Goal: Information Seeking & Learning: Learn about a topic

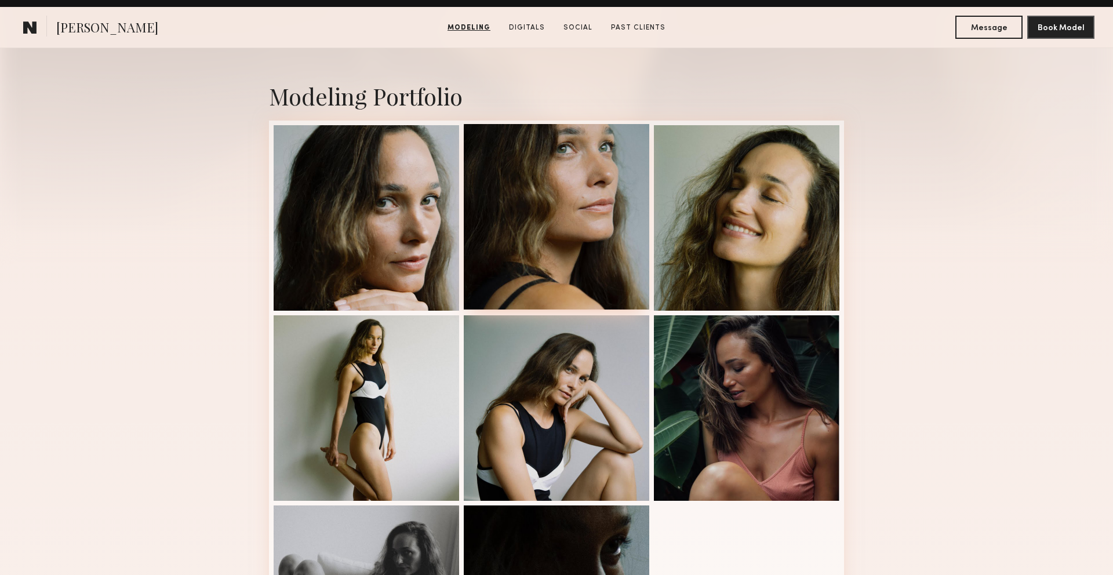
scroll to position [206, 0]
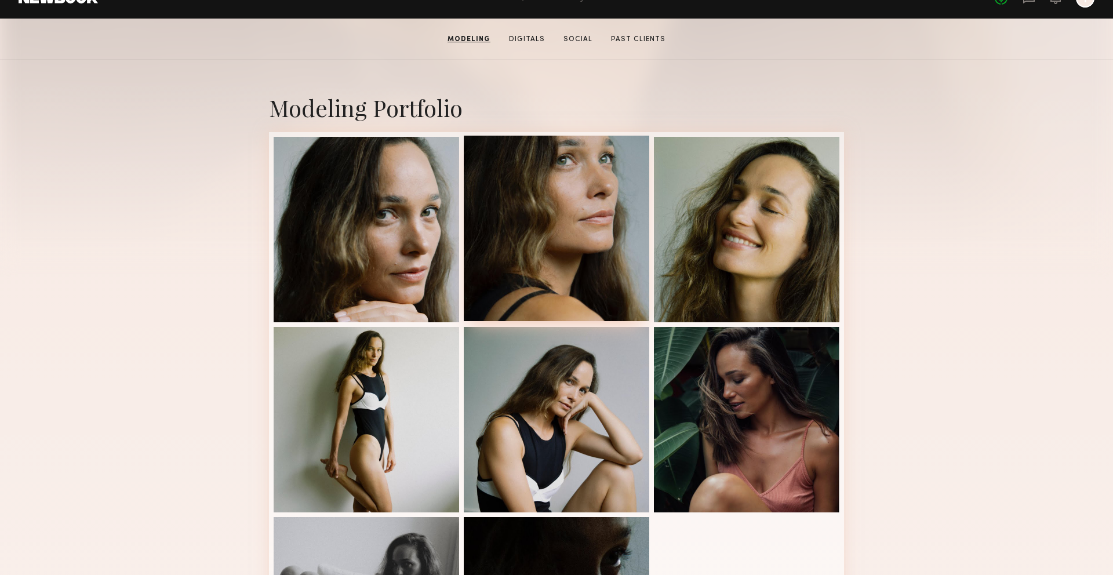
click at [544, 220] on div at bounding box center [556, 228] width 185 height 185
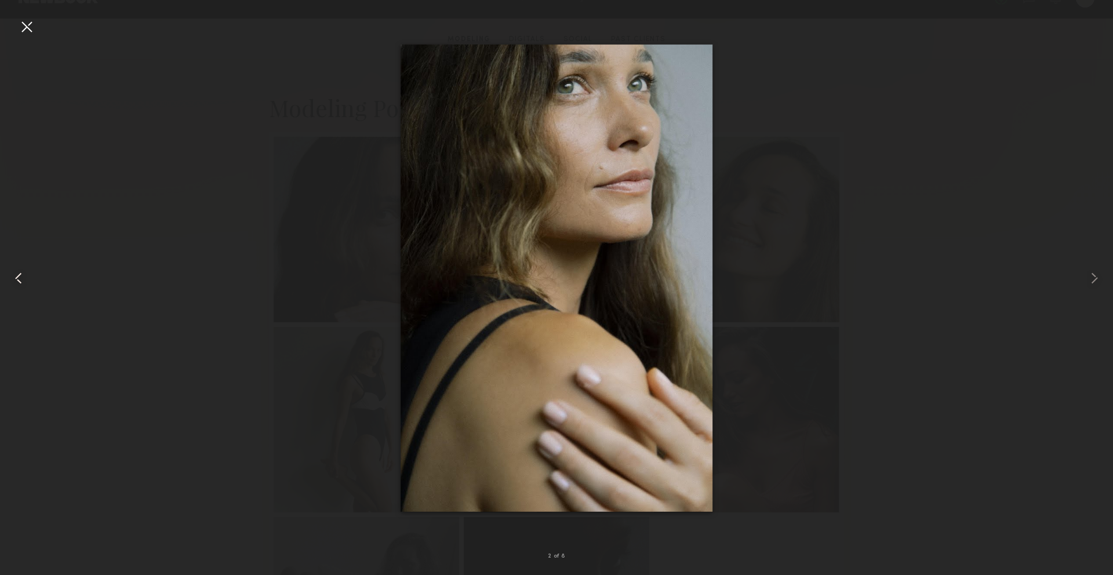
click at [18, 280] on common-icon at bounding box center [18, 278] width 19 height 19
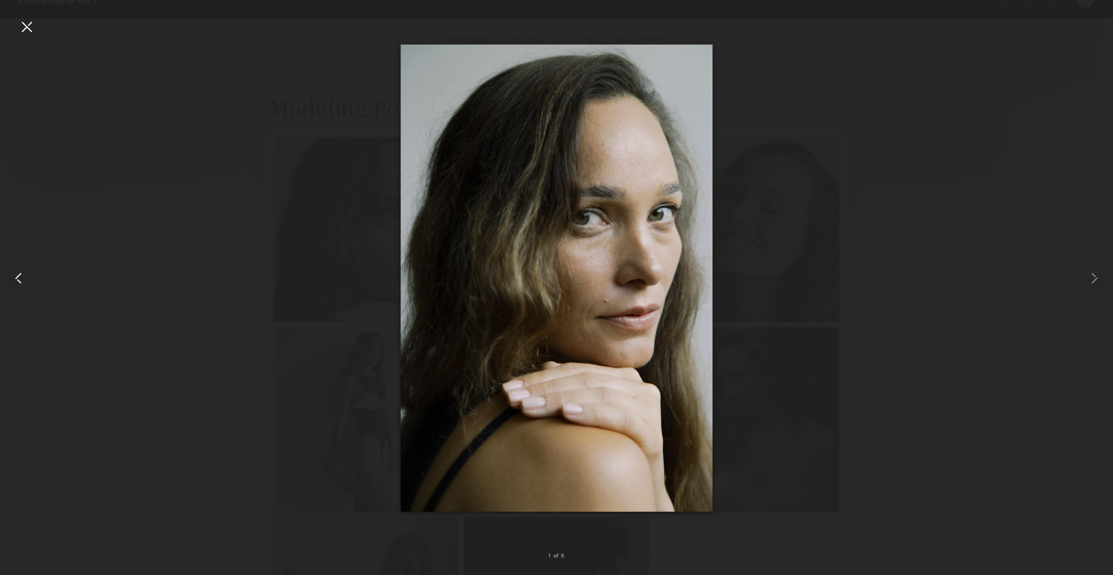
click at [18, 280] on common-icon at bounding box center [18, 278] width 19 height 19
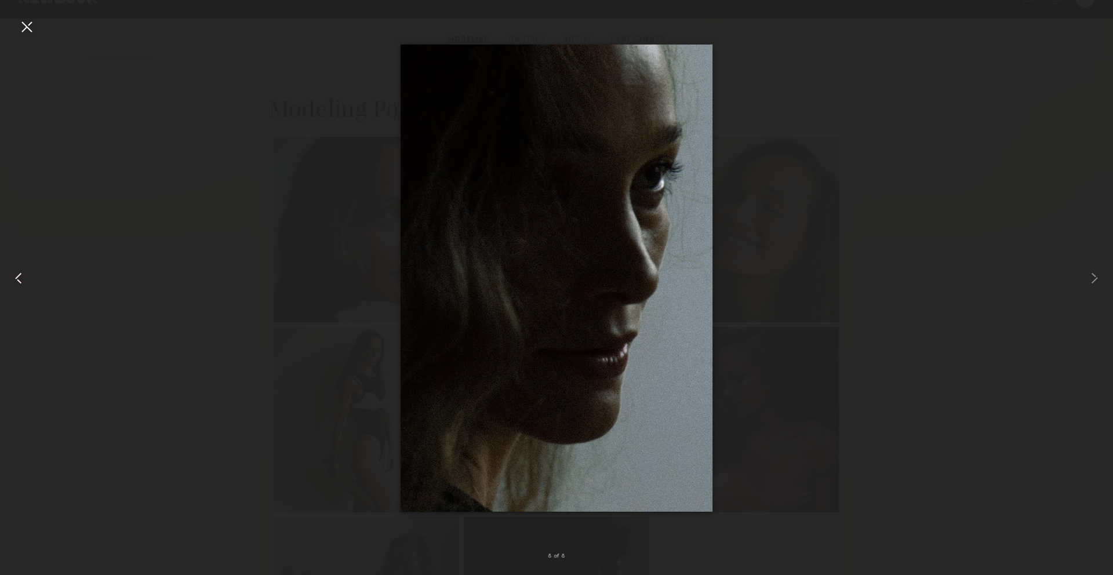
click at [18, 280] on common-icon at bounding box center [18, 278] width 19 height 19
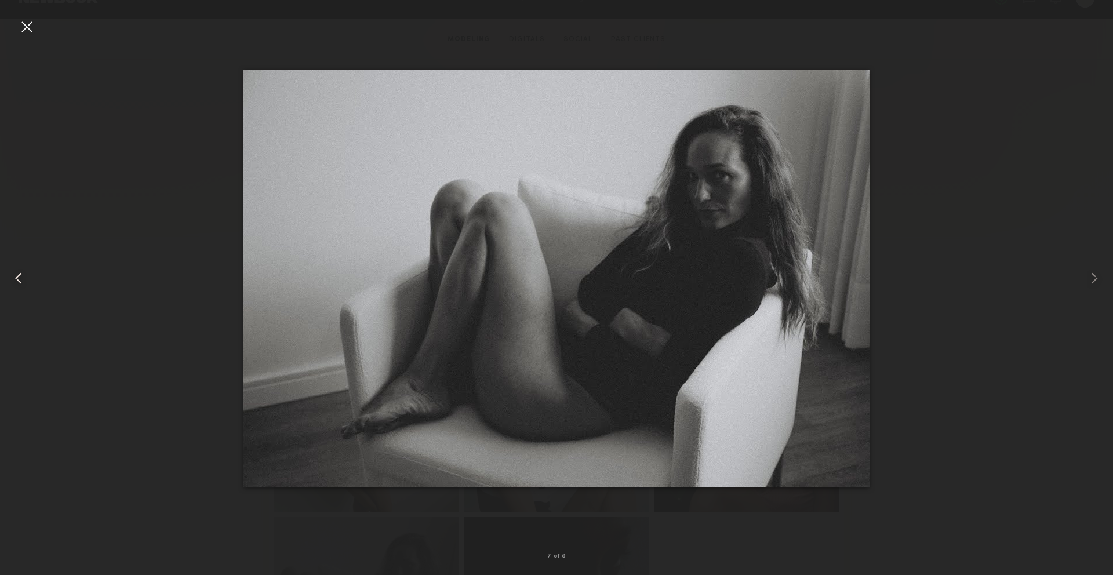
click at [18, 280] on common-icon at bounding box center [18, 278] width 19 height 19
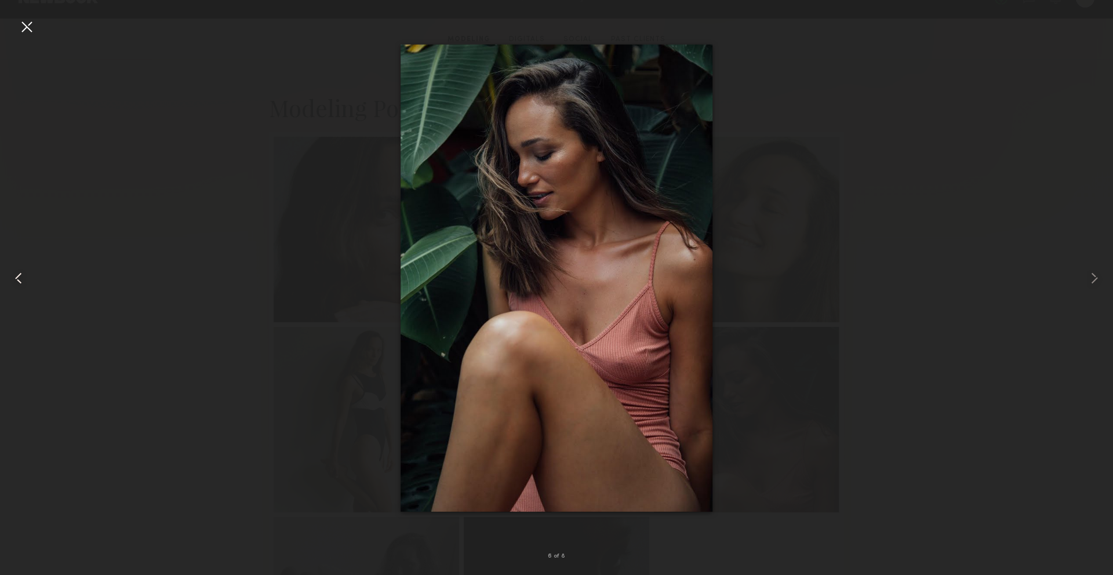
click at [18, 280] on common-icon at bounding box center [18, 278] width 19 height 19
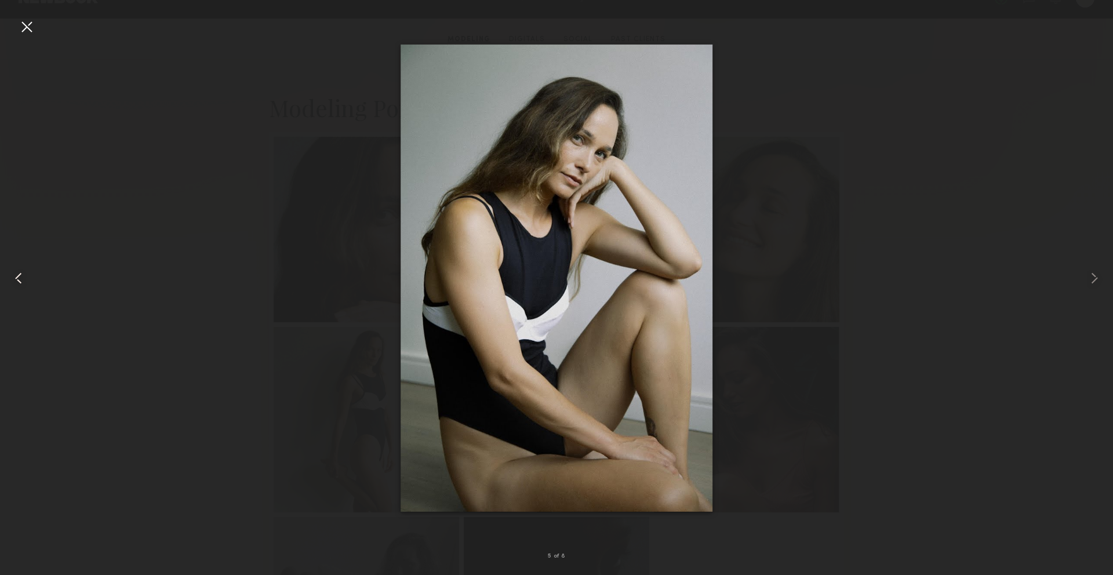
click at [18, 280] on common-icon at bounding box center [18, 278] width 19 height 19
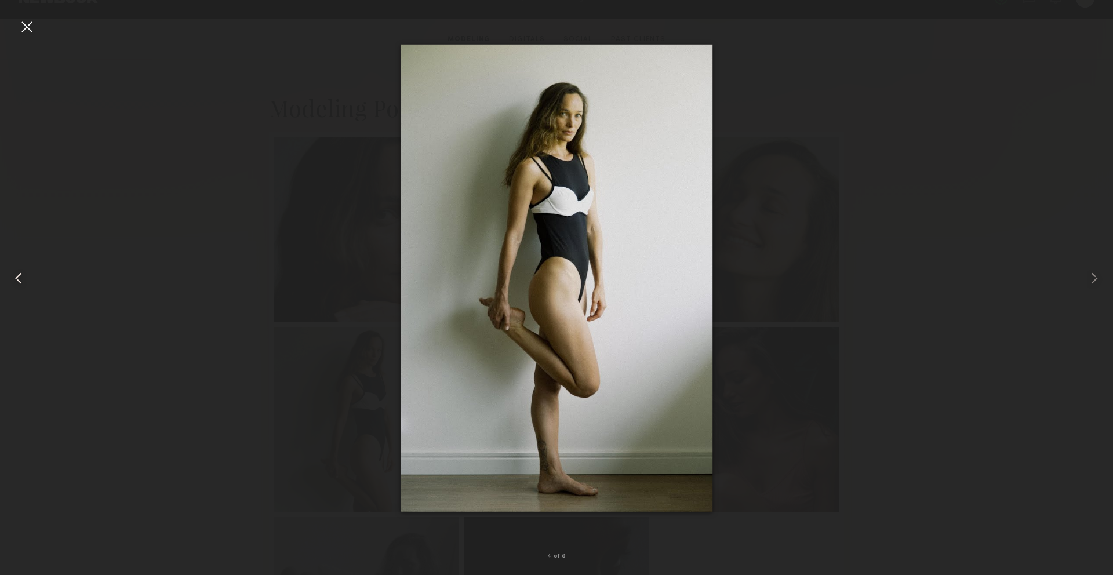
click at [18, 278] on common-icon at bounding box center [18, 278] width 19 height 19
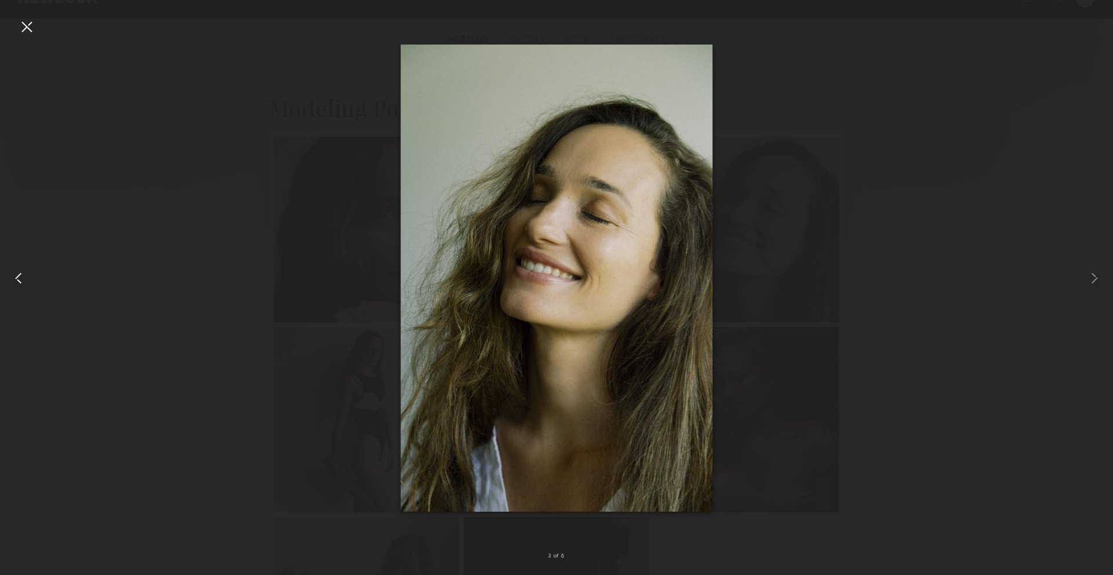
click at [18, 278] on common-icon at bounding box center [18, 278] width 19 height 19
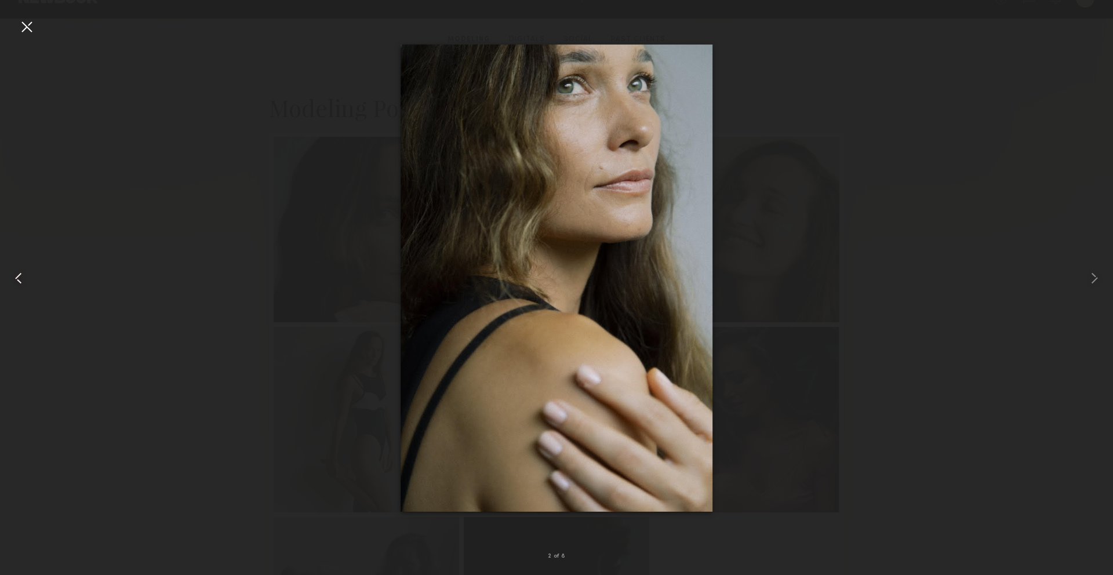
click at [18, 278] on common-icon at bounding box center [18, 278] width 19 height 19
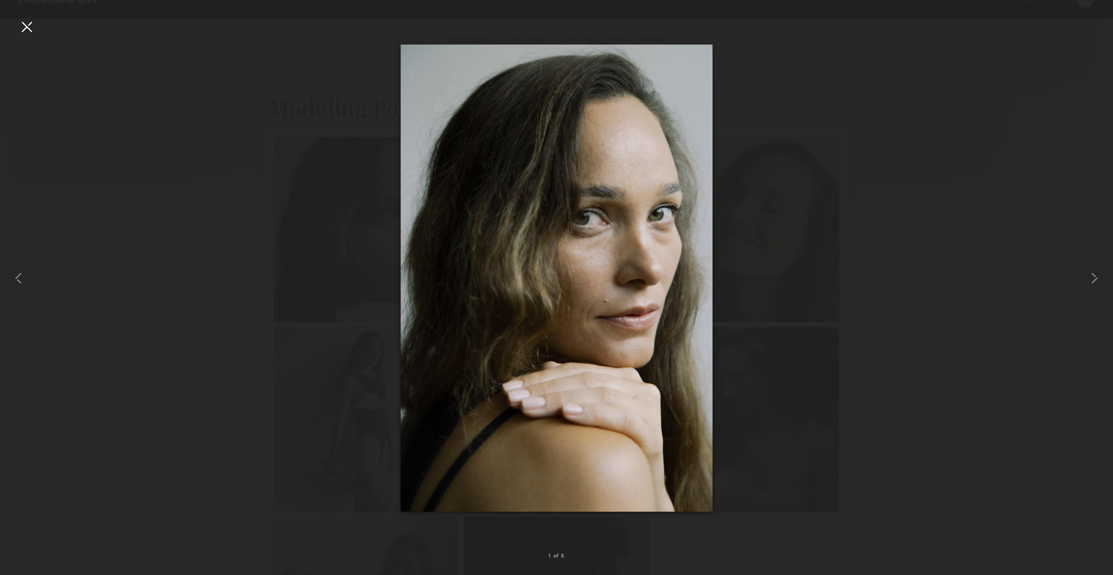
click at [942, 159] on div at bounding box center [556, 278] width 1113 height 519
click at [765, 149] on div at bounding box center [556, 278] width 1113 height 519
click at [24, 30] on div at bounding box center [26, 26] width 19 height 19
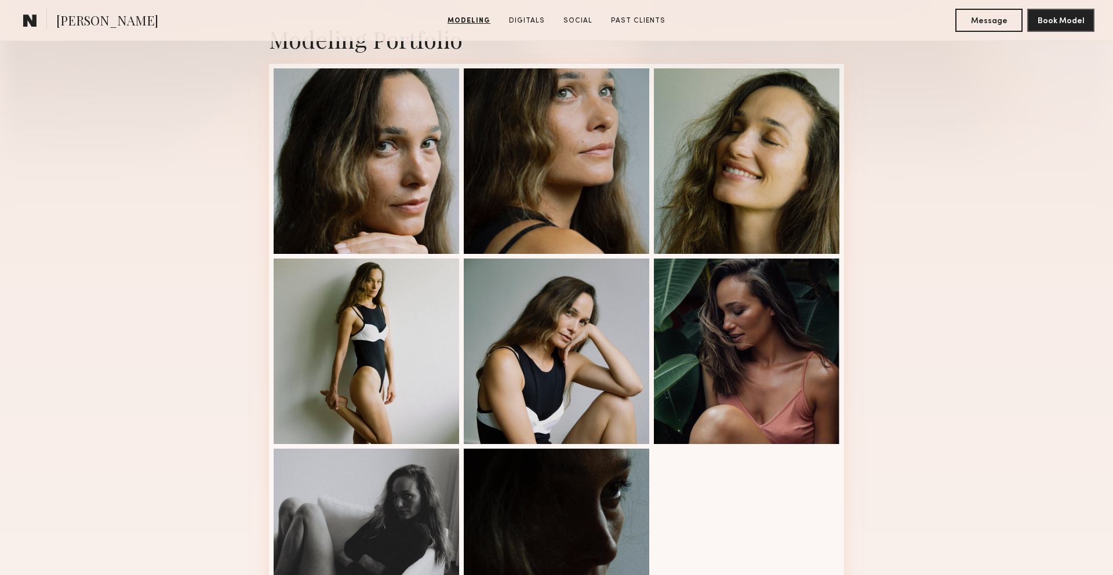
scroll to position [268, 0]
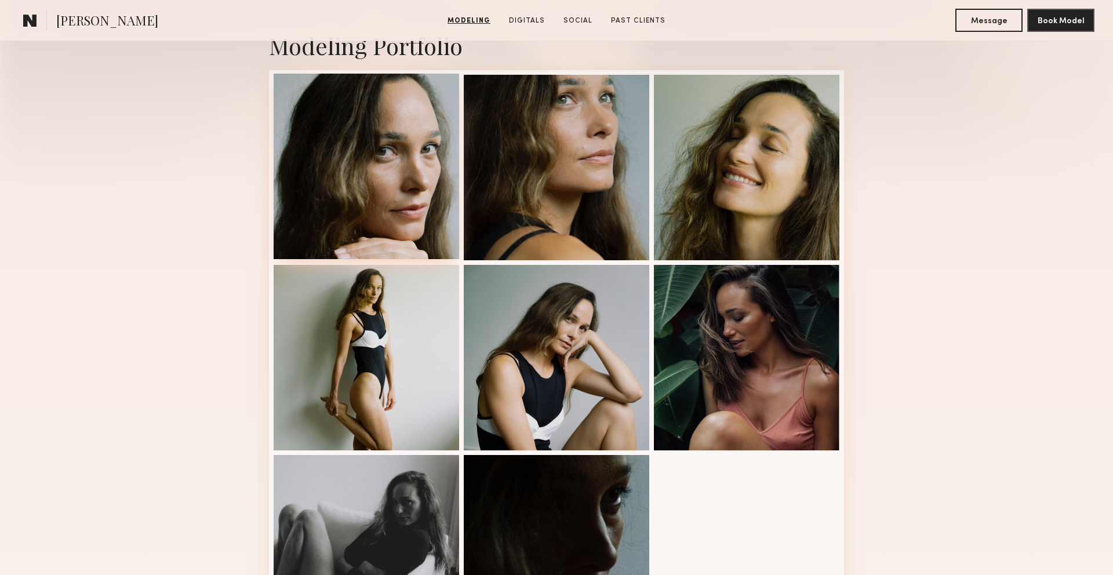
click at [412, 210] on div at bounding box center [366, 166] width 185 height 185
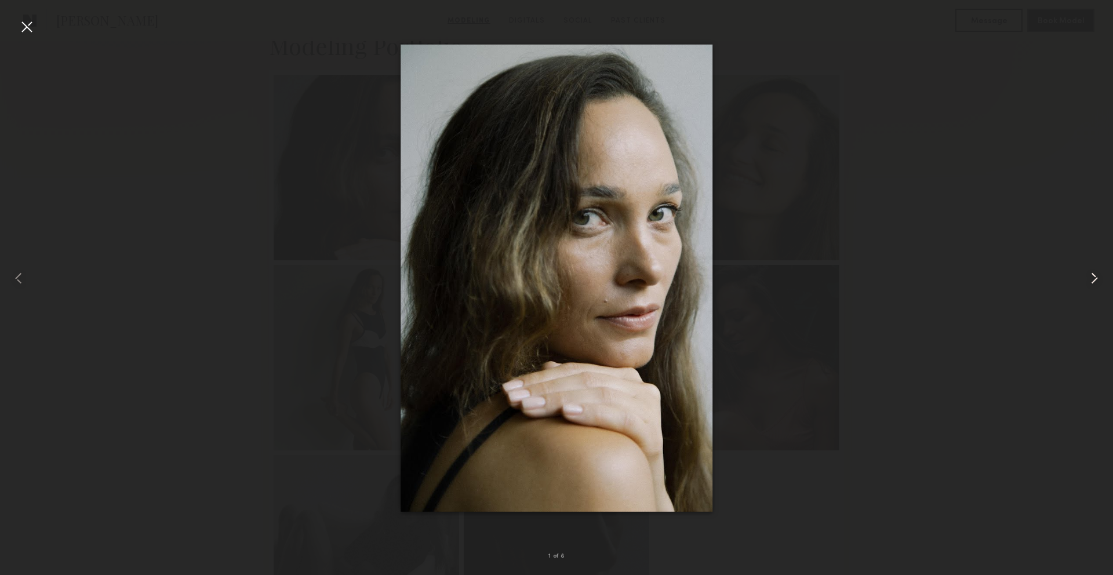
click at [1098, 276] on common-icon at bounding box center [1094, 278] width 19 height 19
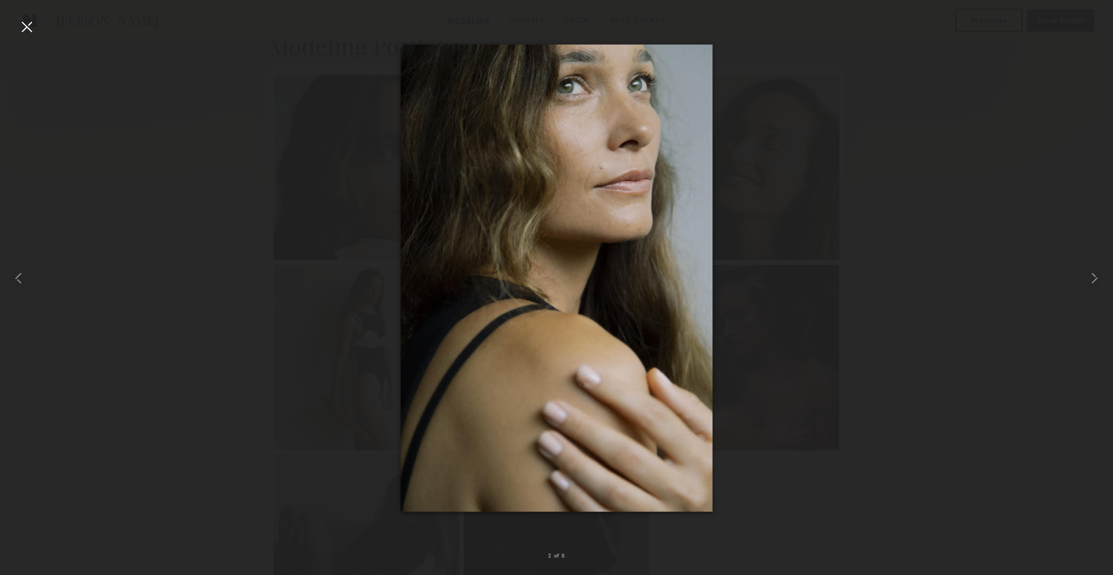
click at [28, 29] on div at bounding box center [26, 26] width 19 height 19
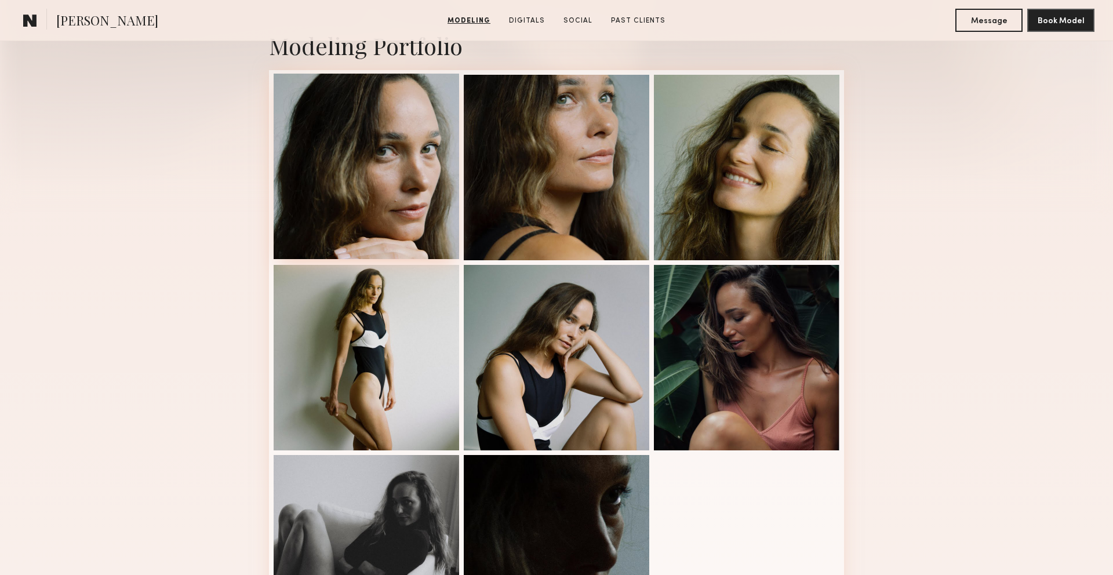
scroll to position [0, 0]
